Goal: Navigation & Orientation: Find specific page/section

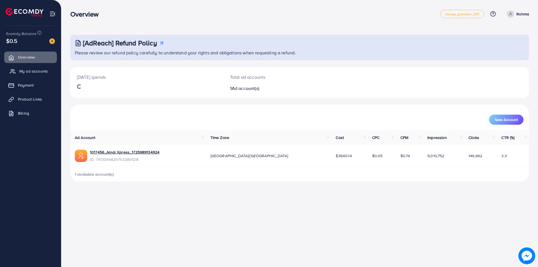
click at [42, 72] on span "My ad accounts" at bounding box center [33, 71] width 29 height 6
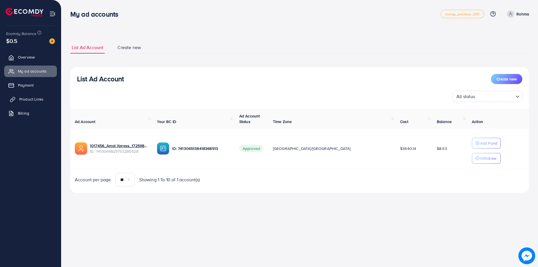
click at [29, 101] on span "Product Links" at bounding box center [31, 99] width 24 height 6
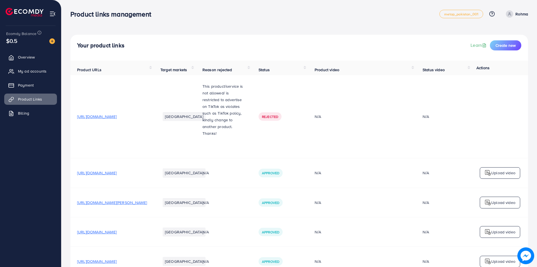
click at [387, 46] on div "Your product links Learn Create new" at bounding box center [299, 45] width 444 height 10
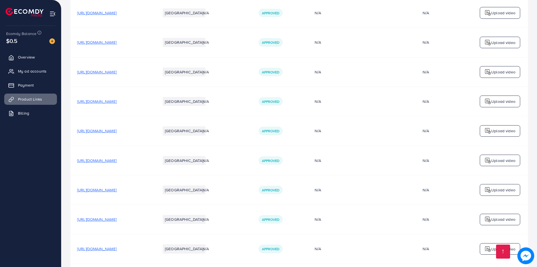
scroll to position [169, 0]
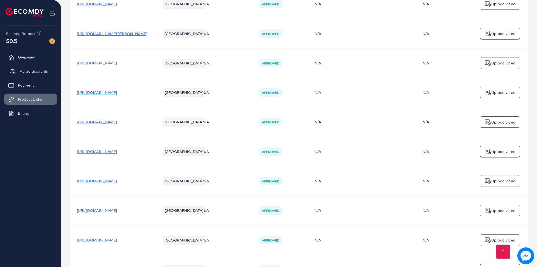
click at [38, 71] on span "My ad accounts" at bounding box center [33, 71] width 29 height 6
